Goal: Task Accomplishment & Management: Manage account settings

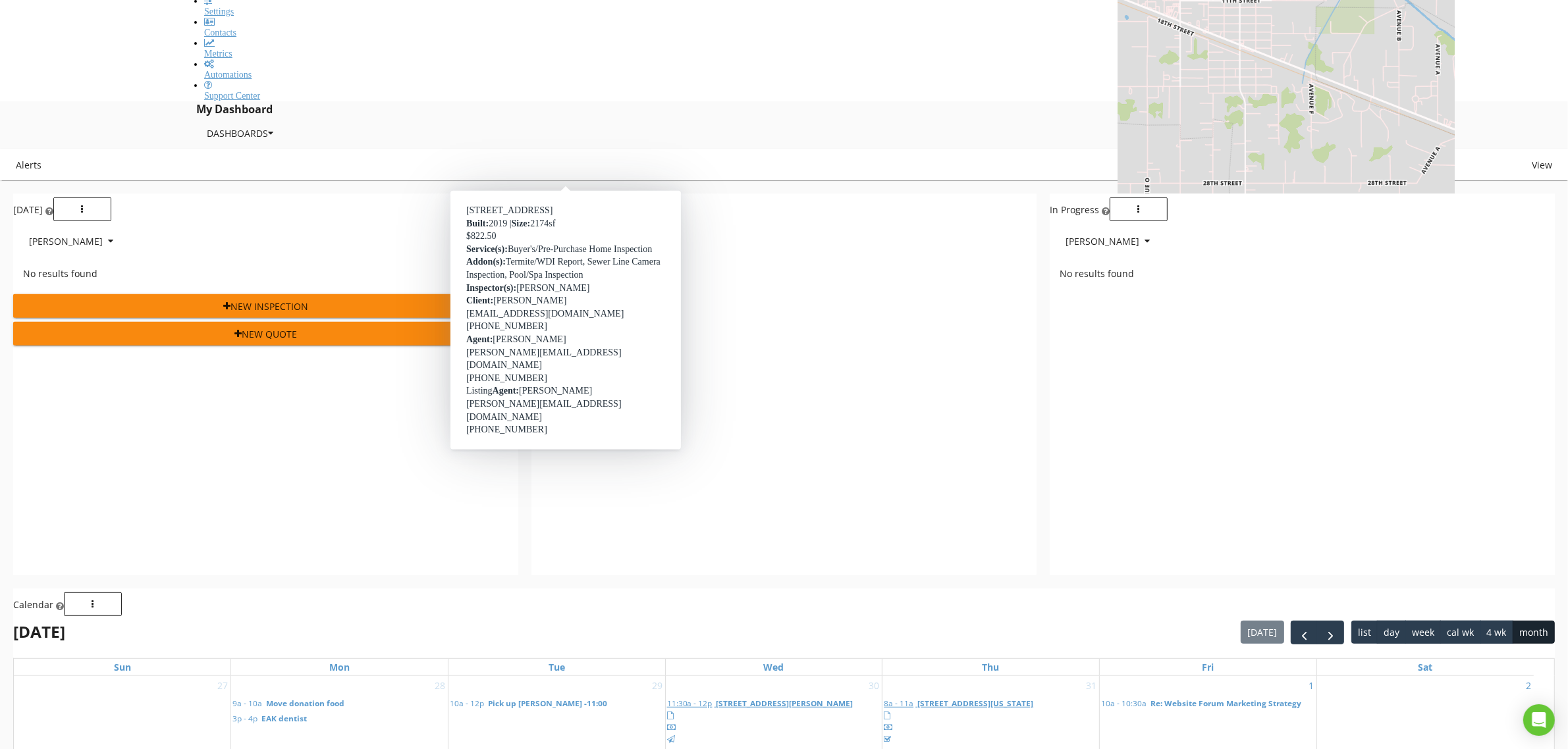
scroll to position [693, 0]
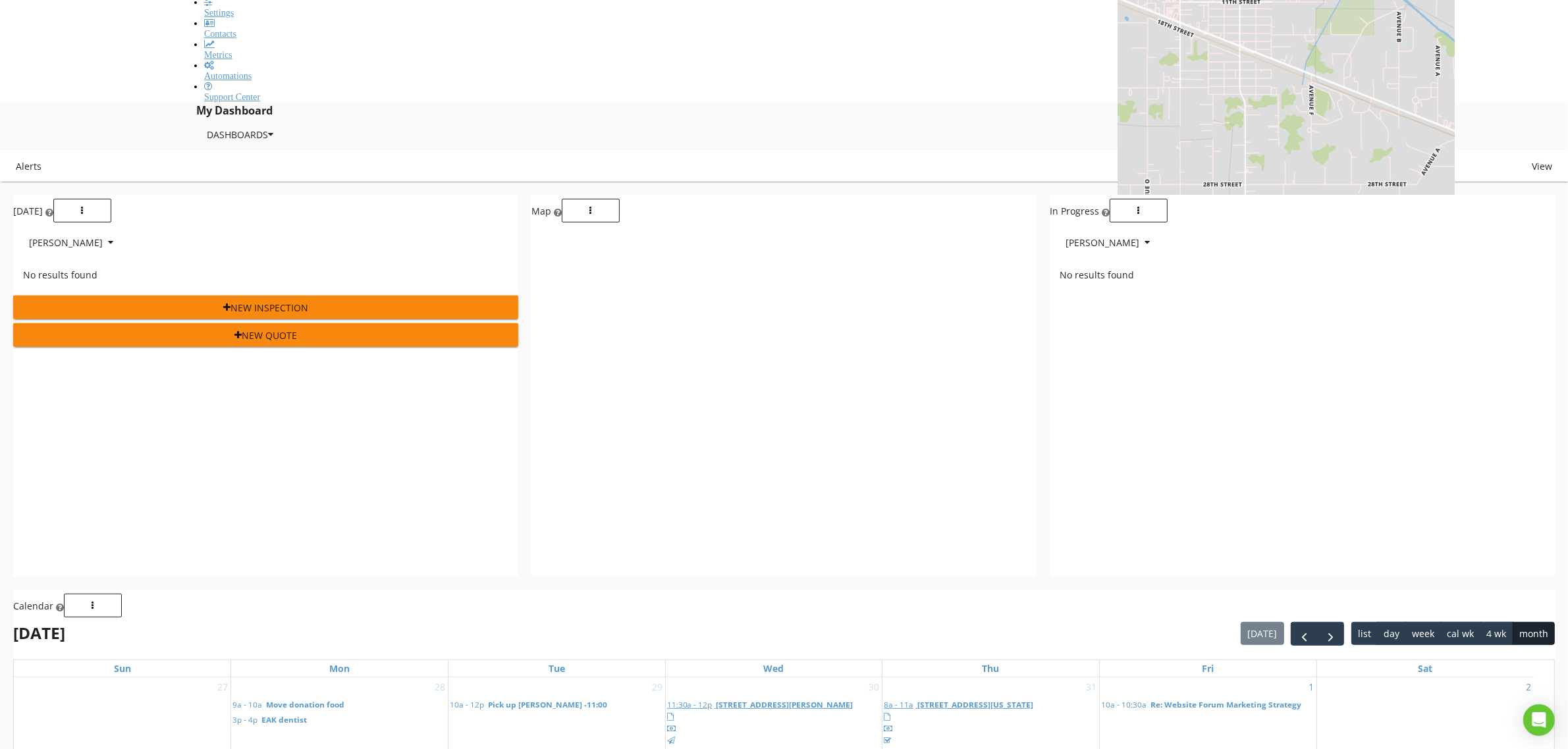
type input "sherwood"
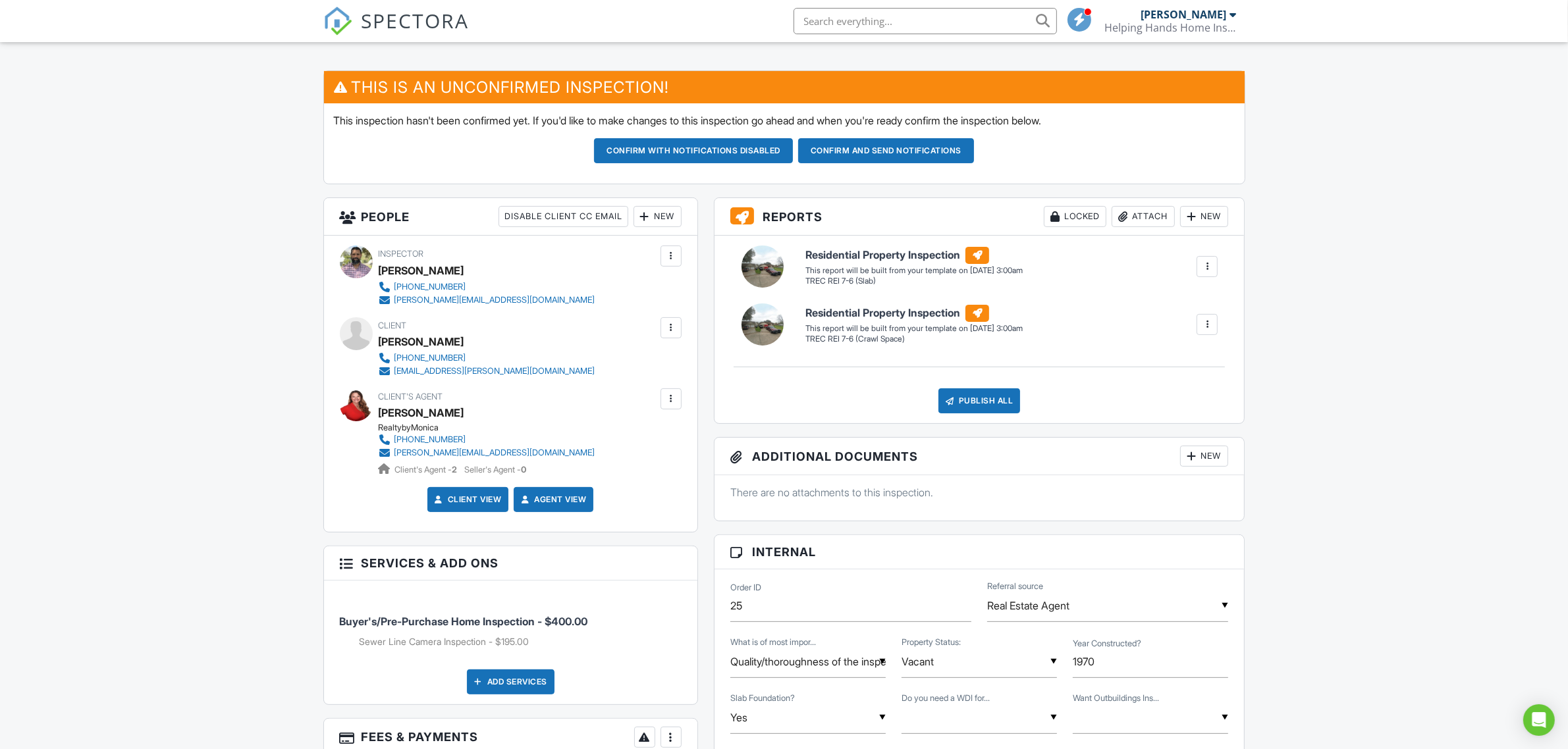
scroll to position [603, 0]
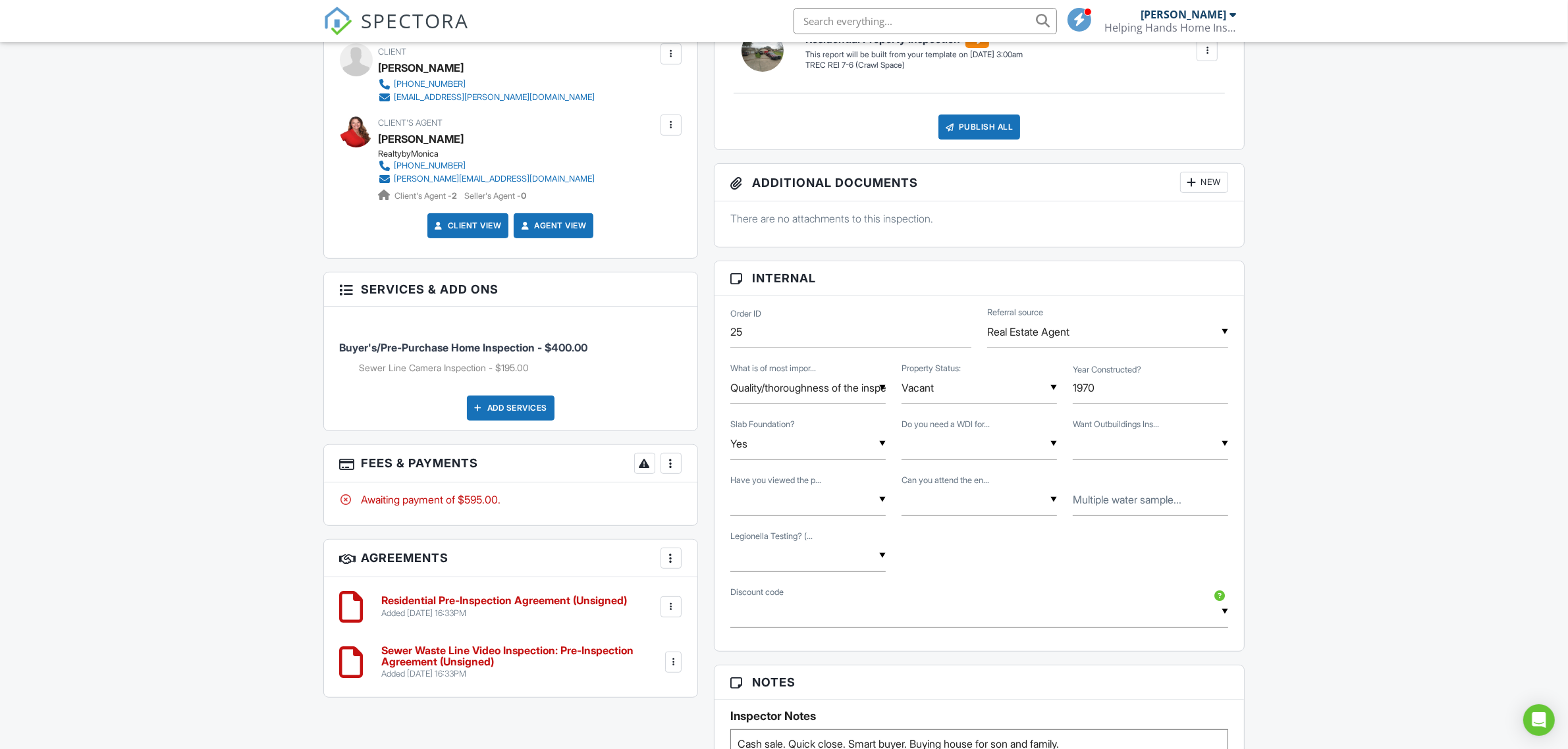
click at [207, 574] on div "Dashboard New Inspection Inspections Calendar Unconfirmed Templates Settings Co…" at bounding box center [784, 443] width 1568 height 2008
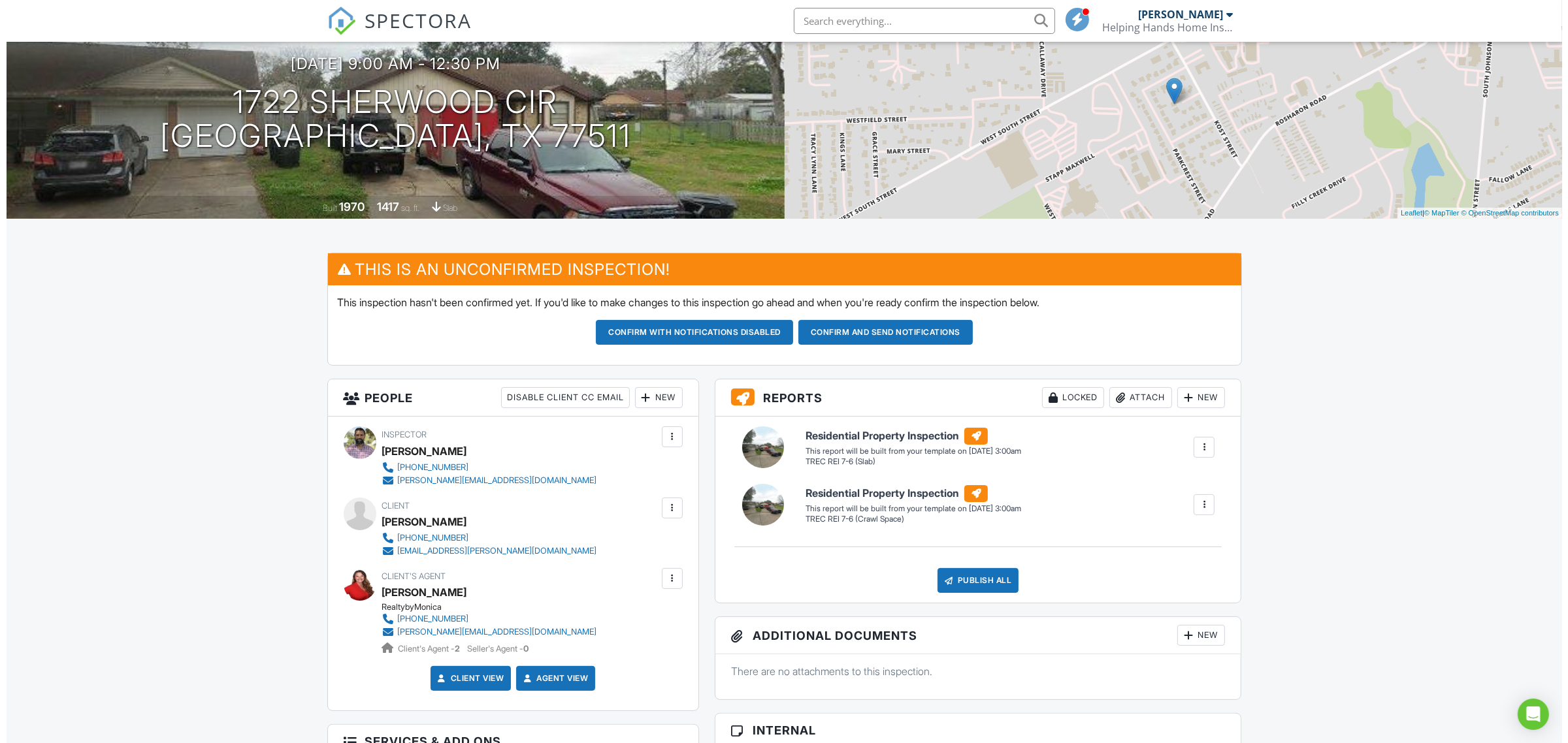
scroll to position [0, 0]
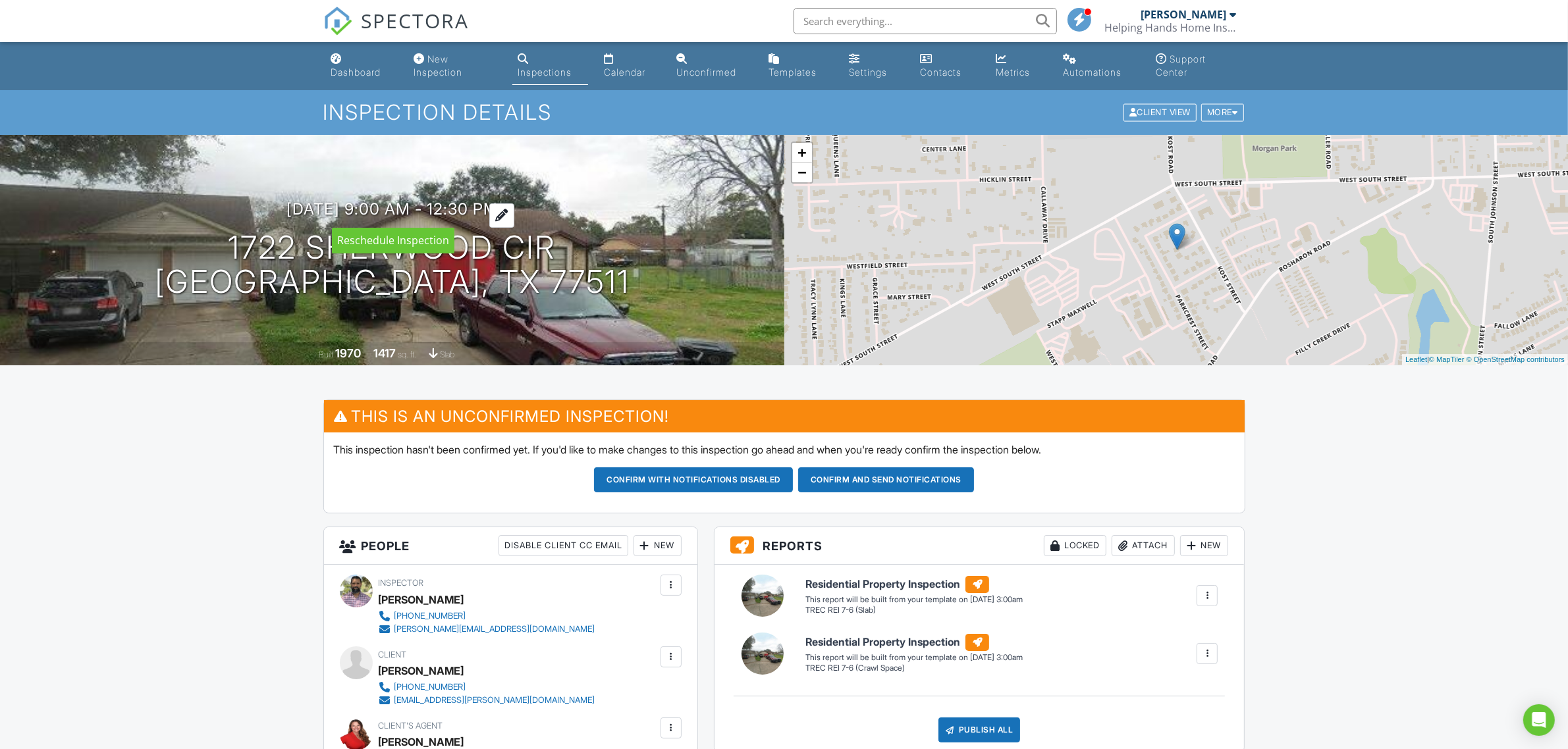
click at [484, 202] on h3 "08/31/2025 9:00 am - 12:30 pm" at bounding box center [392, 209] width 212 height 18
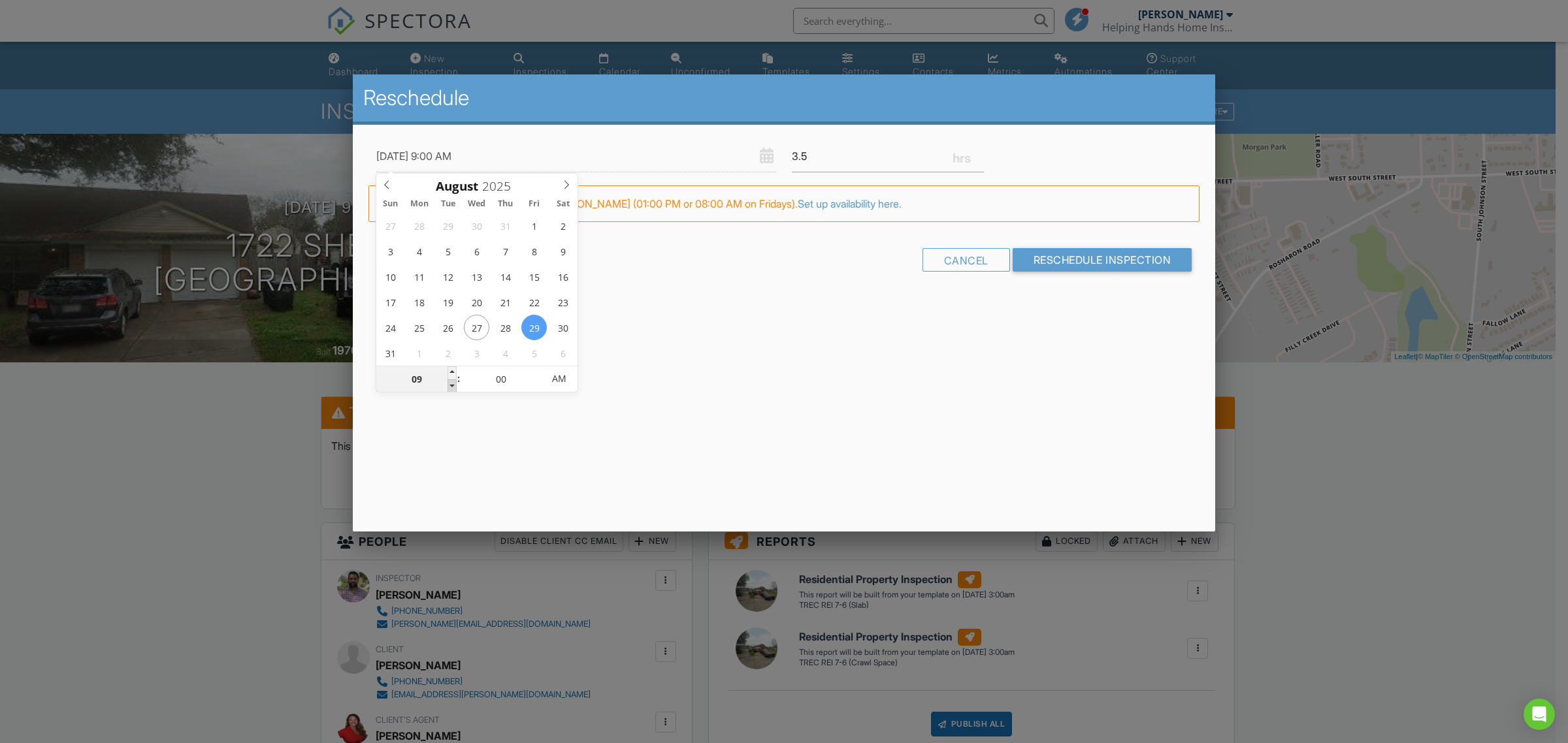
type input "[DATE] 8:00 AM"
type input "08"
click at [456, 385] on span at bounding box center [452, 386] width 9 height 13
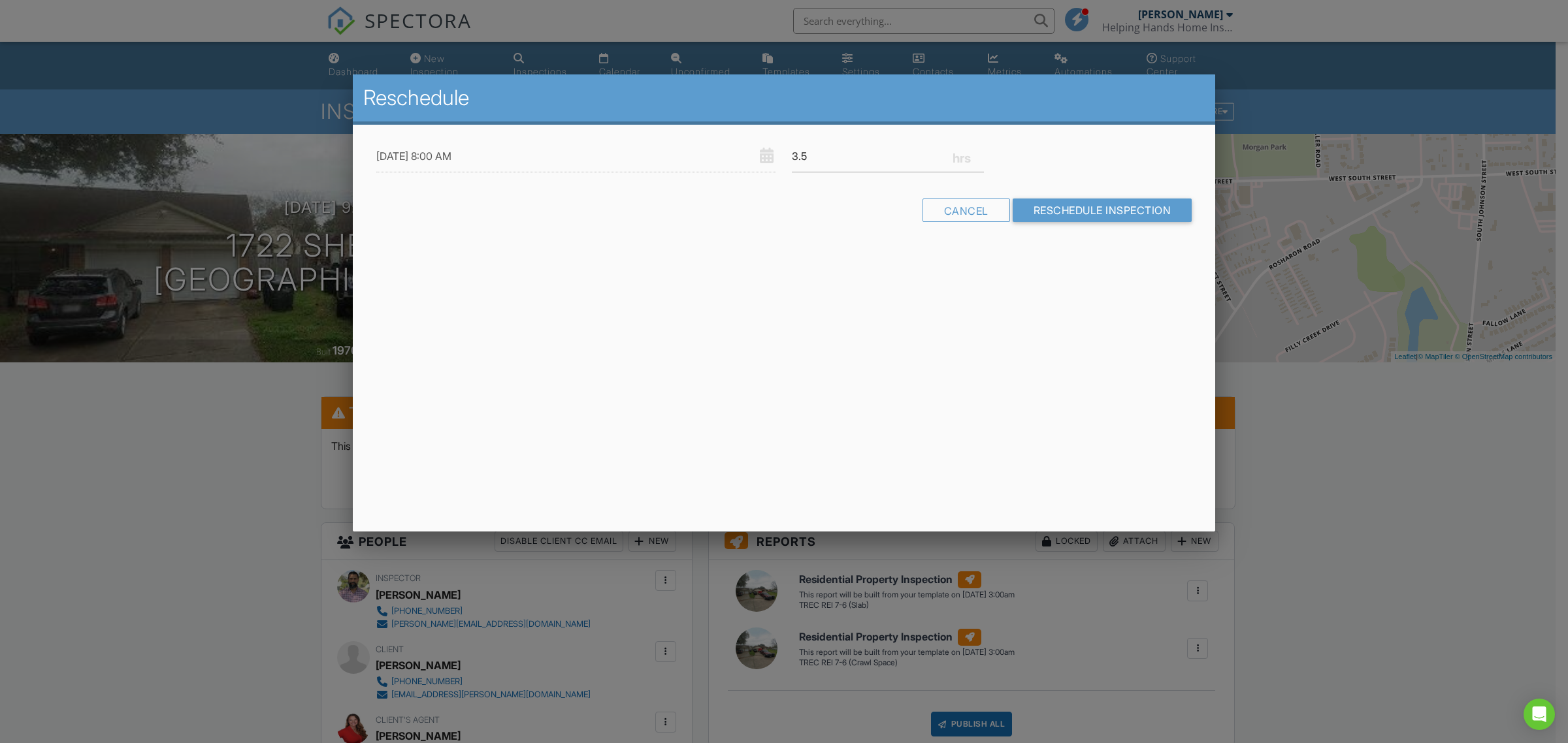
click at [625, 395] on div "Reschedule 08/29/2025 8:00 AM 3.5 Warning: this date/time is in the past. FYI: …" at bounding box center [784, 303] width 863 height 457
click at [842, 148] on input "3.5" at bounding box center [888, 157] width 192 height 32
type input "3"
type input "4"
drag, startPoint x: 1073, startPoint y: 374, endPoint x: 1084, endPoint y: 345, distance: 31.0
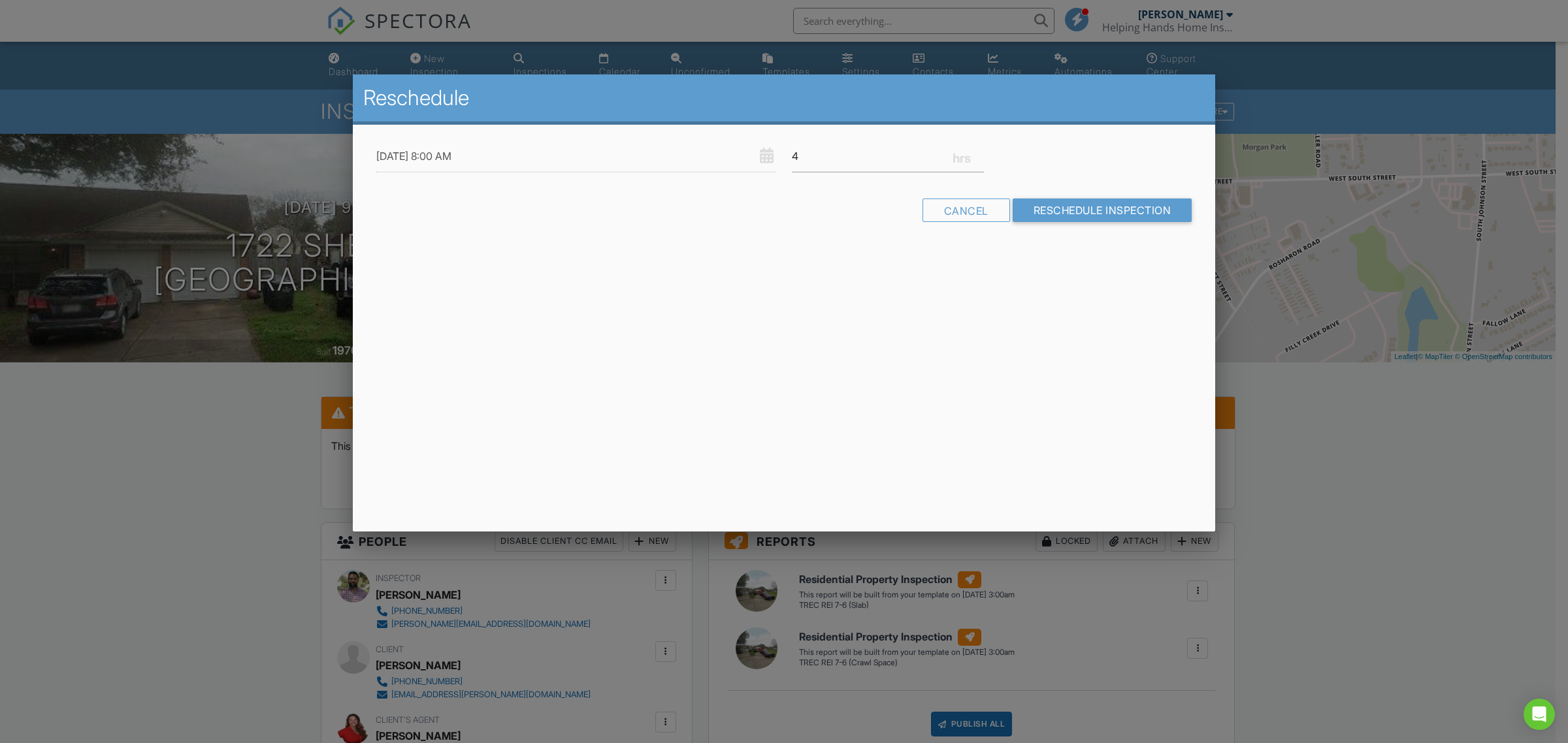
click at [1073, 373] on div "Reschedule 08/29/2025 8:00 AM 4 Warning: this date/time is in the past. FYI: Th…" at bounding box center [784, 303] width 863 height 457
click at [1081, 214] on input "Reschedule Inspection" at bounding box center [1102, 211] width 180 height 23
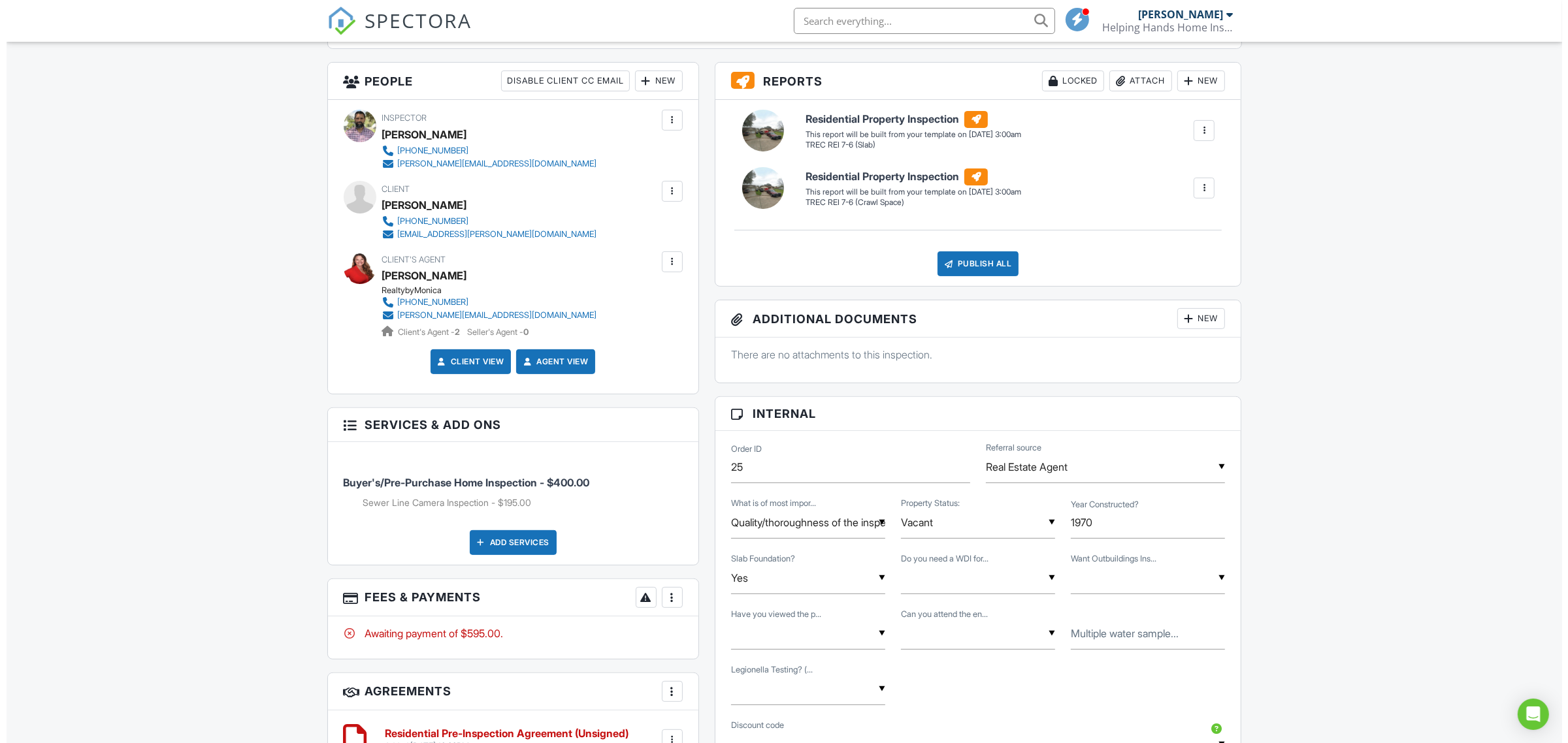
scroll to position [435, 0]
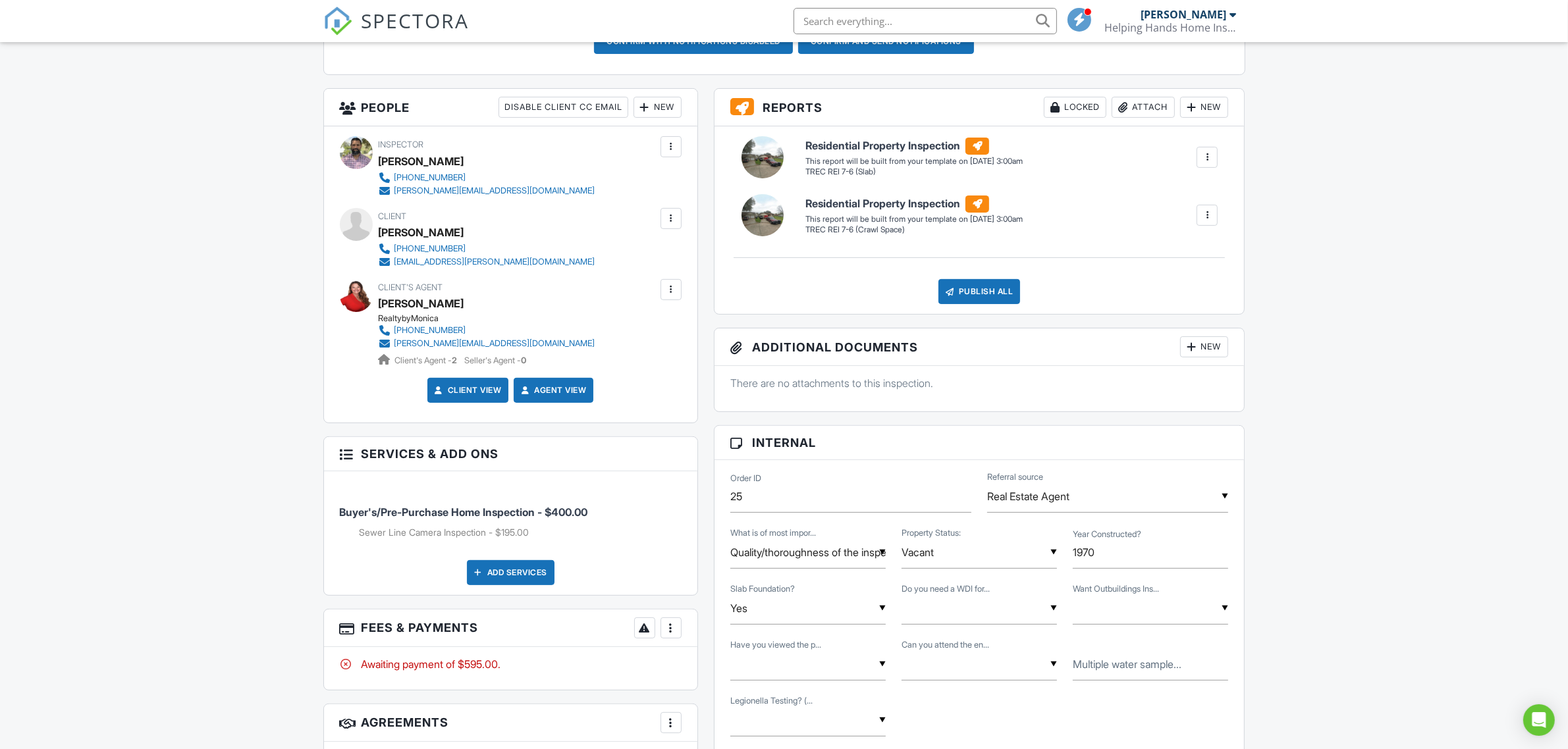
click at [653, 109] on div "New" at bounding box center [657, 107] width 48 height 21
click at [682, 187] on li "Listing Agent" at bounding box center [704, 180] width 130 height 33
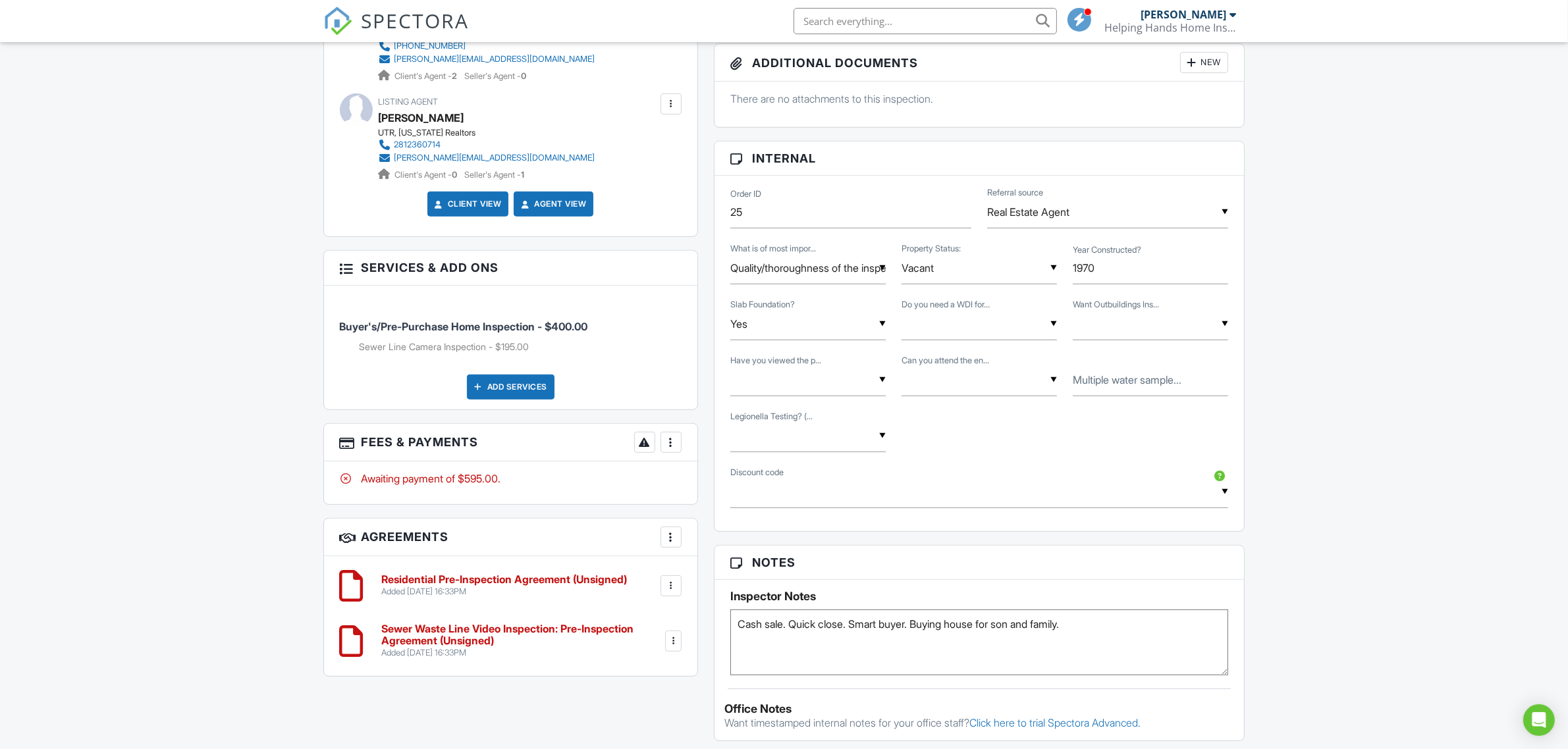
scroll to position [659, 0]
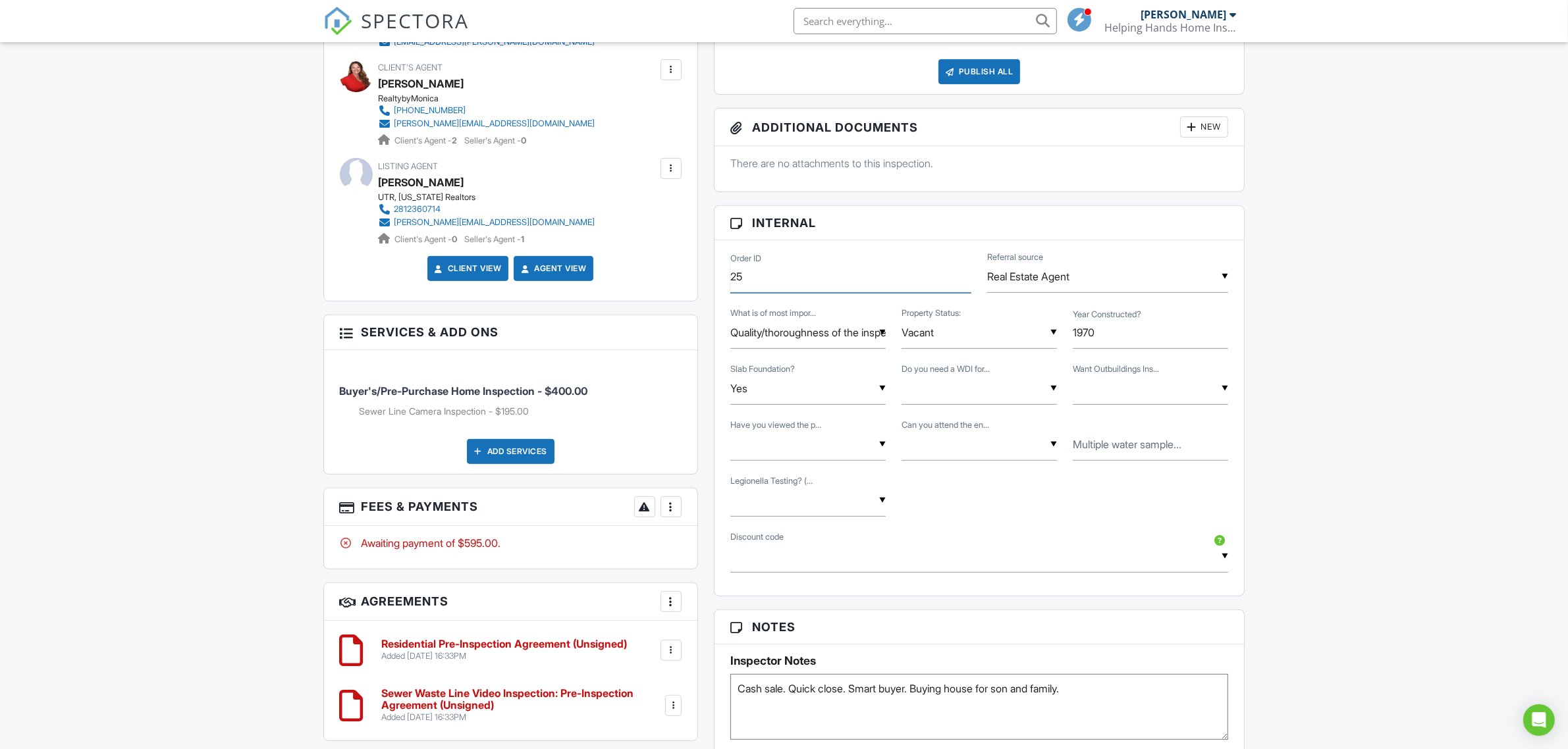
click at [798, 284] on input "25" at bounding box center [850, 277] width 241 height 32
type input "250829-BKEE"
click at [1408, 442] on div "Dashboard New Inspection Inspections Calendar Unconfirmed Templates Settings Co…" at bounding box center [784, 388] width 1568 height 2008
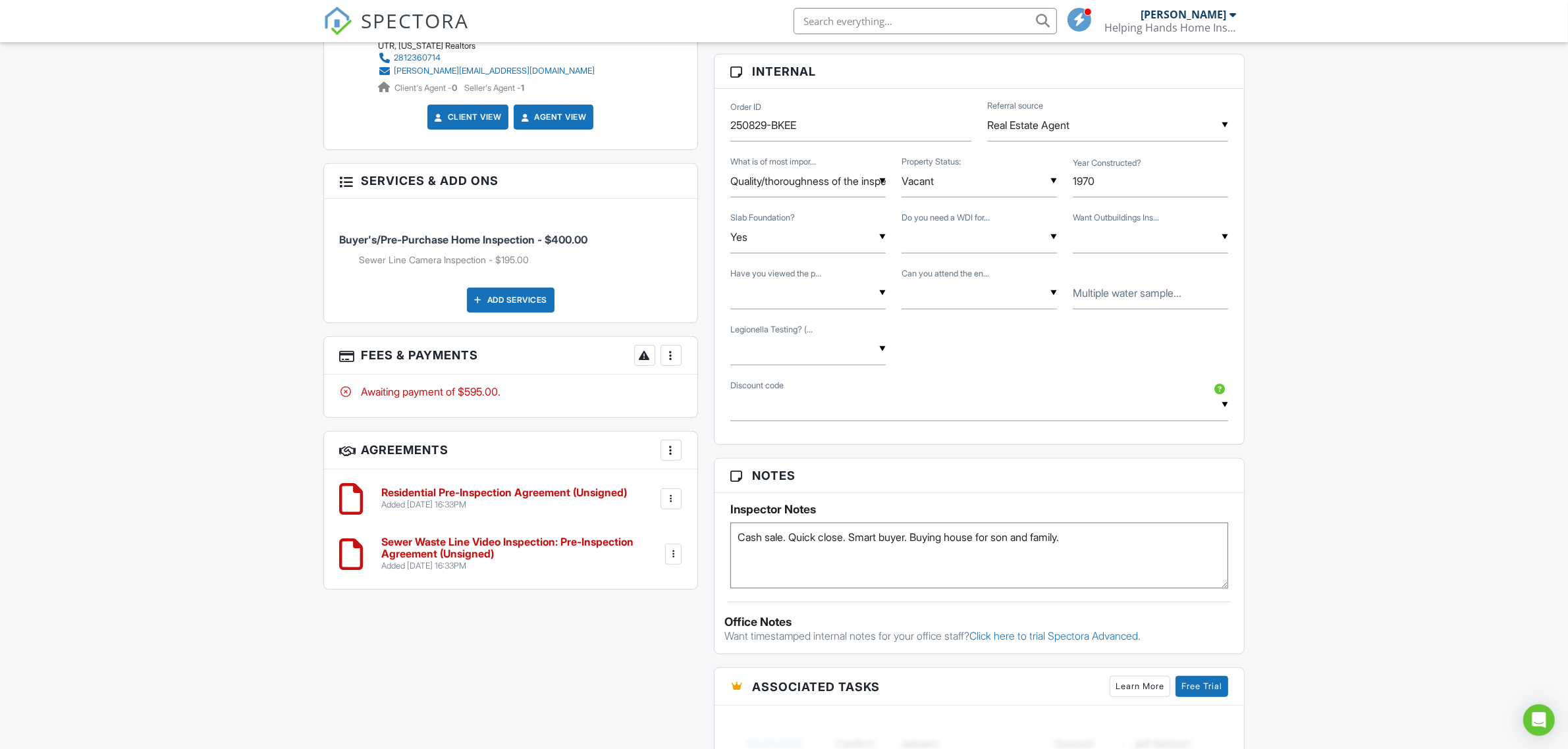
scroll to position [823, 0]
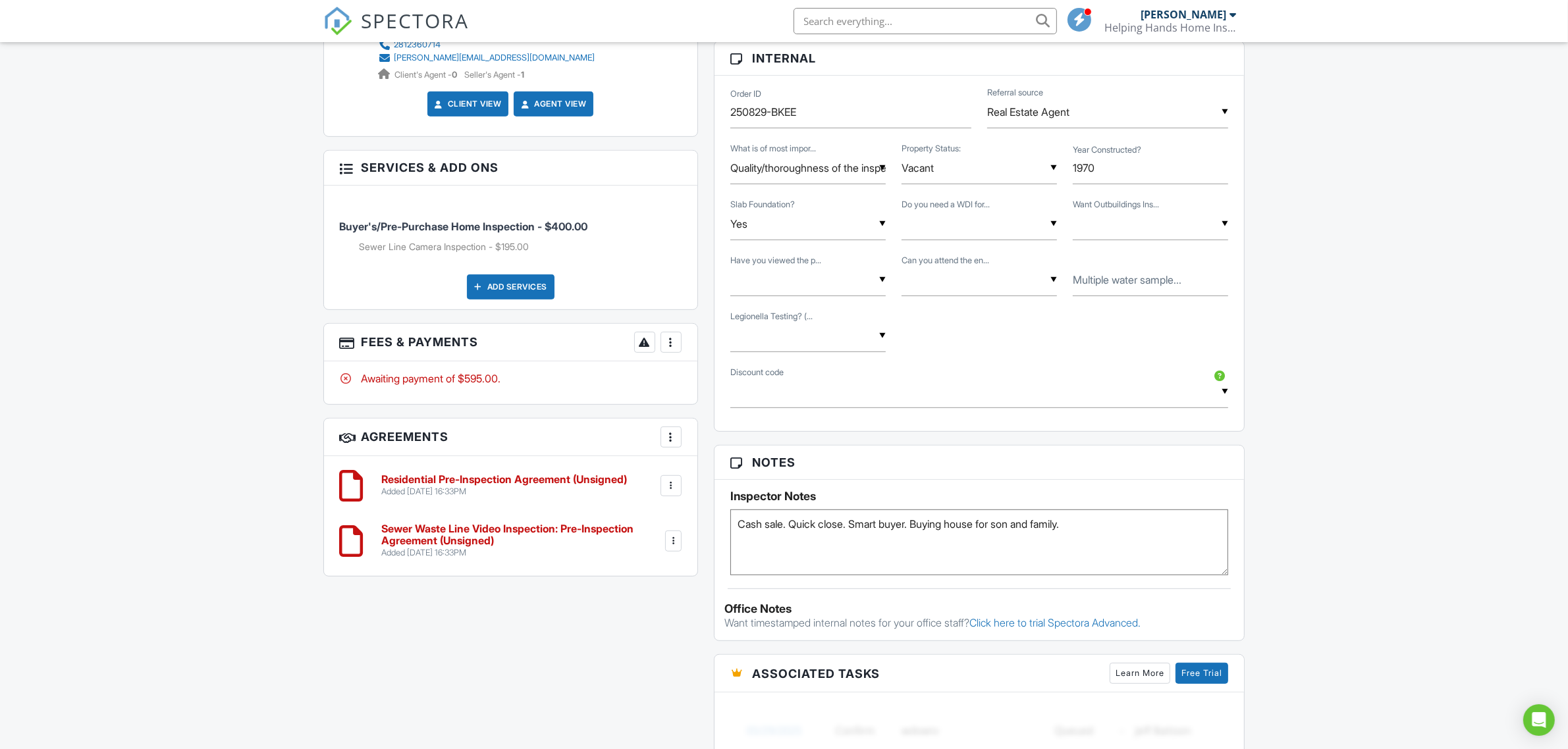
drag, startPoint x: 738, startPoint y: 525, endPoint x: 733, endPoint y: 530, distance: 7.1
click at [738, 525] on textarea "Cash sale. Quick close. Smart buyer. Buying house for son and family." at bounding box center [979, 543] width 499 height 66
type textarea "SS approved 8-2pm. Supra side gate. Cash sale. Quick close. Smart buyer. Buying…"
click at [1342, 485] on div "Dashboard New Inspection Inspections Calendar Unconfirmed Templates Settings Co…" at bounding box center [784, 223] width 1568 height 2008
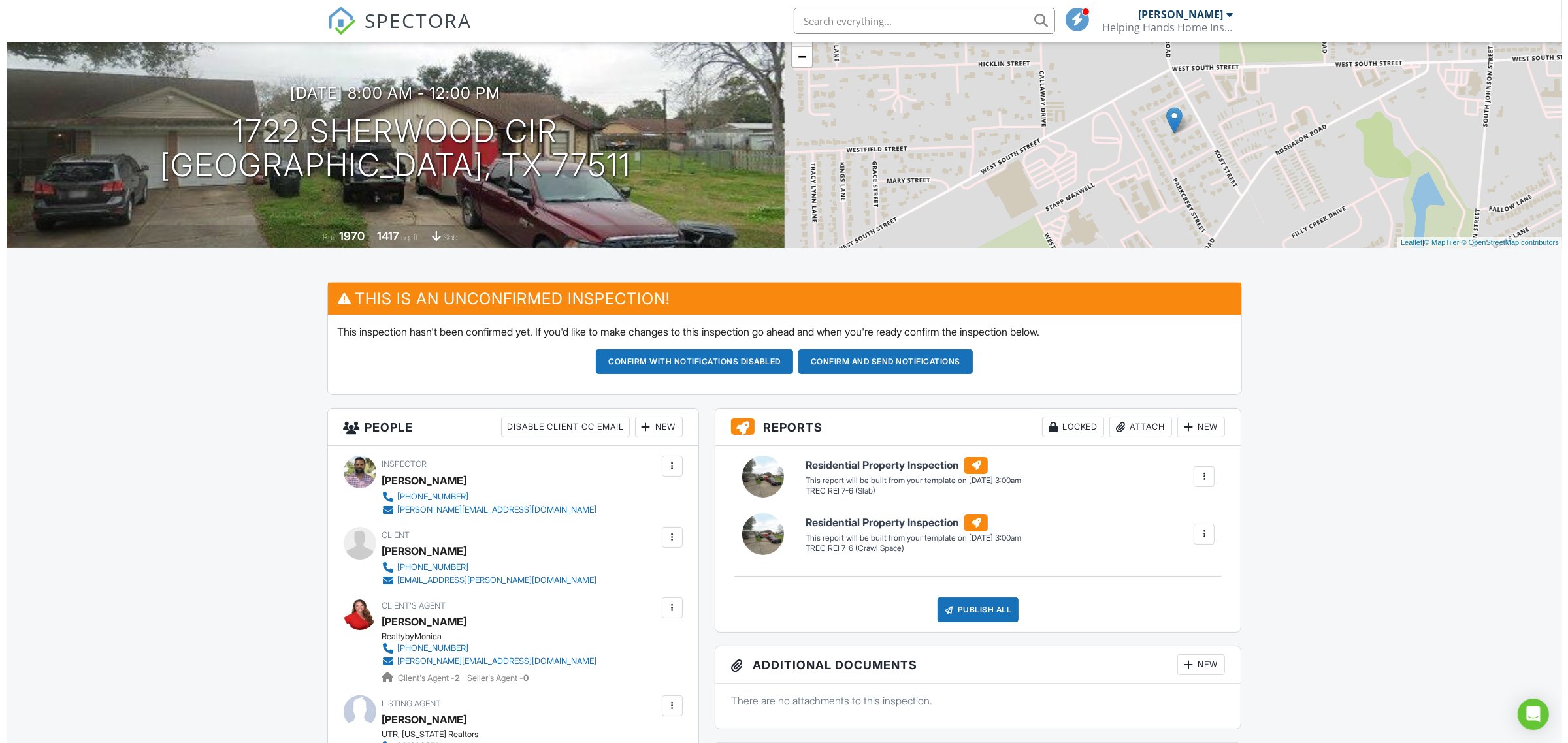
scroll to position [109, 0]
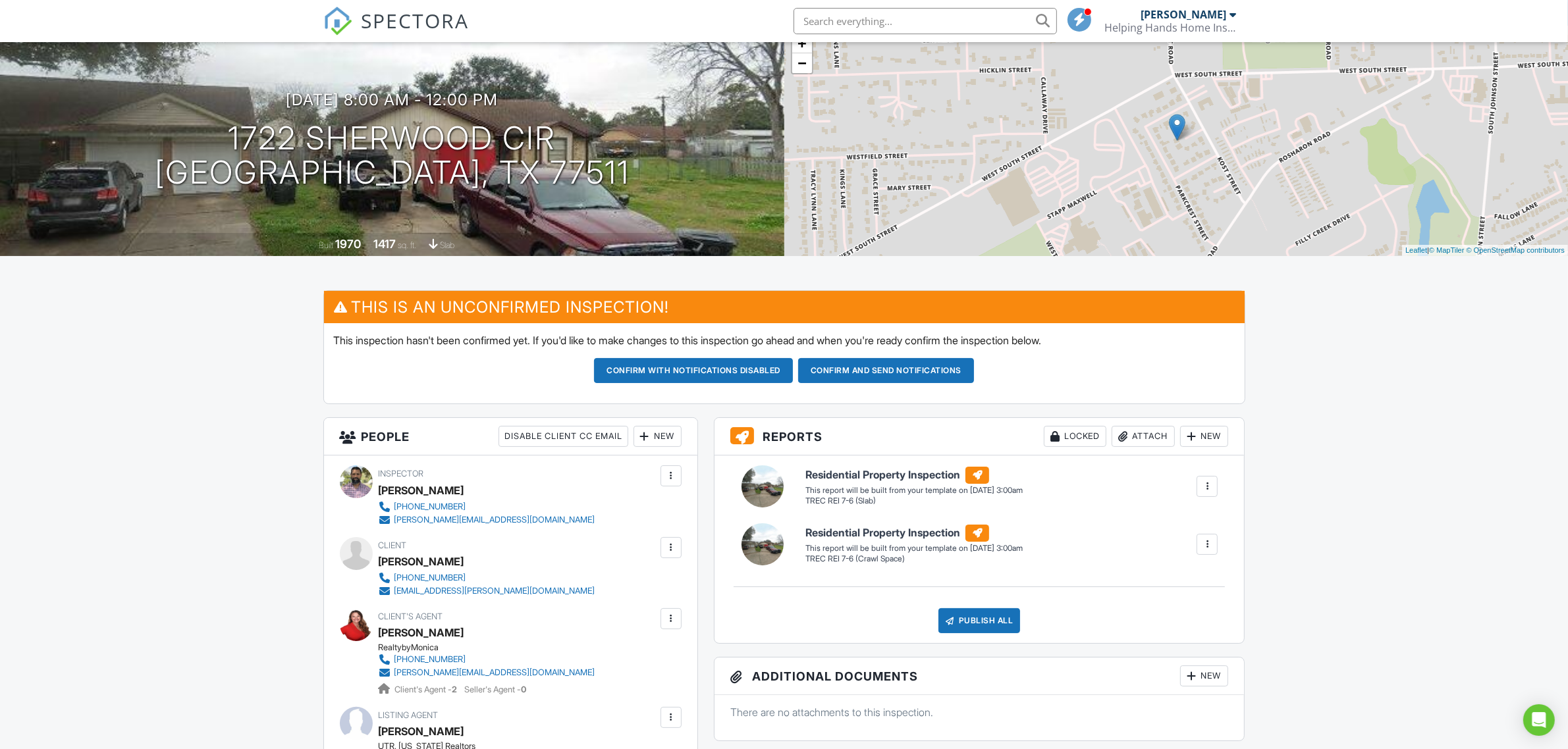
click at [1199, 546] on div at bounding box center [1207, 544] width 21 height 21
click at [1179, 626] on li "Delete" at bounding box center [1180, 615] width 74 height 33
click at [1207, 545] on div at bounding box center [1207, 545] width 13 height 13
click at [1177, 620] on div "Delete" at bounding box center [1183, 615] width 28 height 15
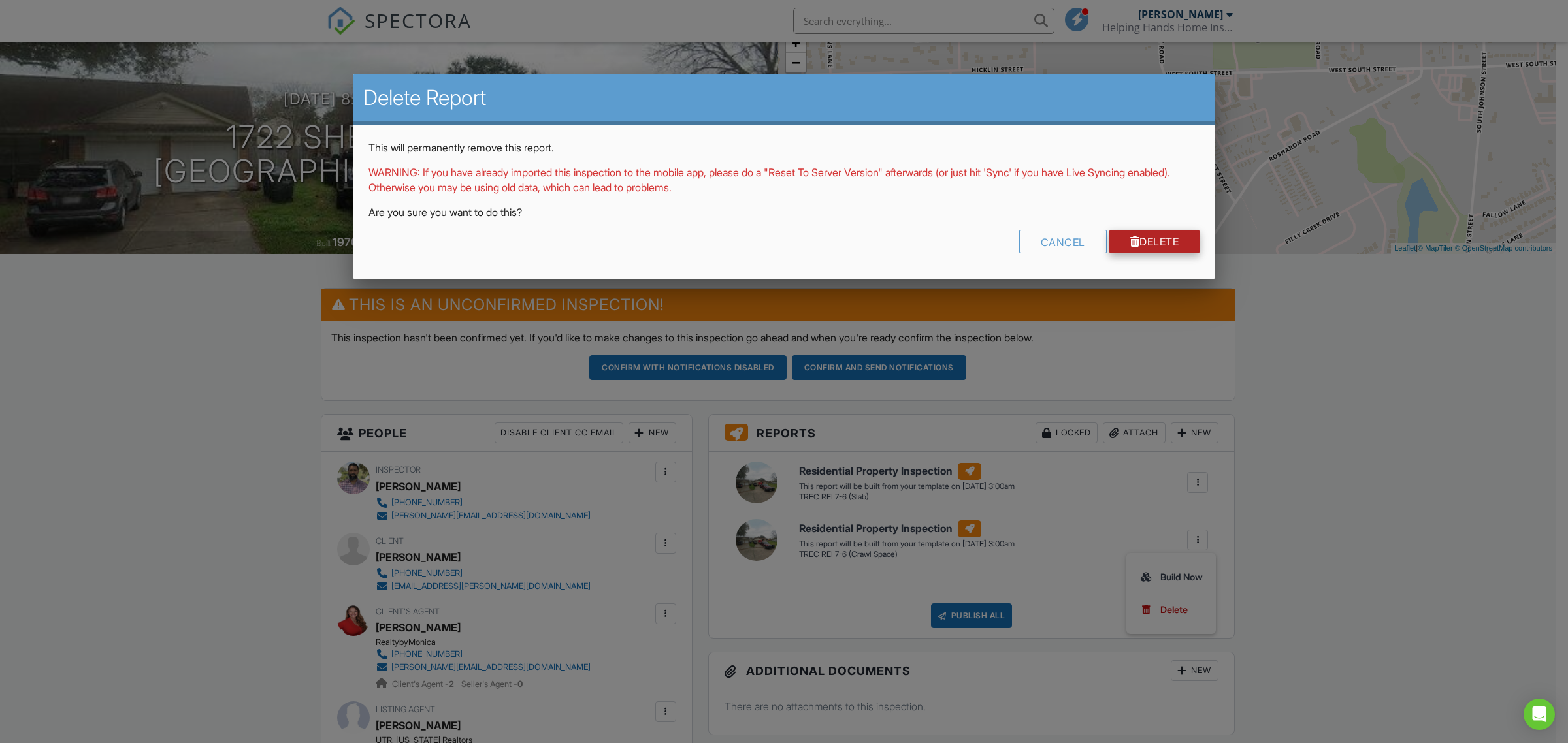
click at [1154, 231] on link "Delete" at bounding box center [1155, 242] width 91 height 23
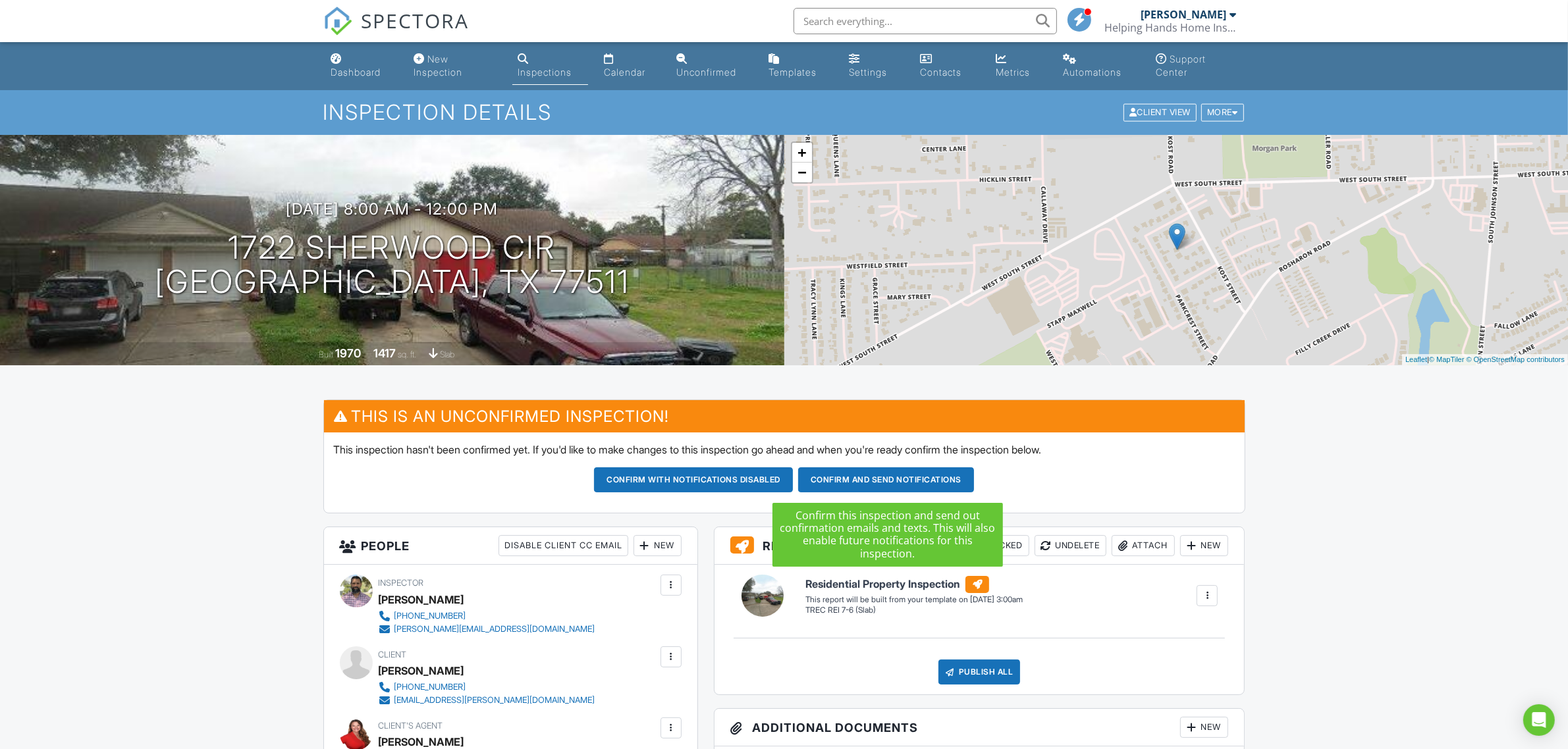
click at [793, 485] on button "Confirm and send notifications" at bounding box center [693, 480] width 199 height 25
